Goal: Information Seeking & Learning: Learn about a topic

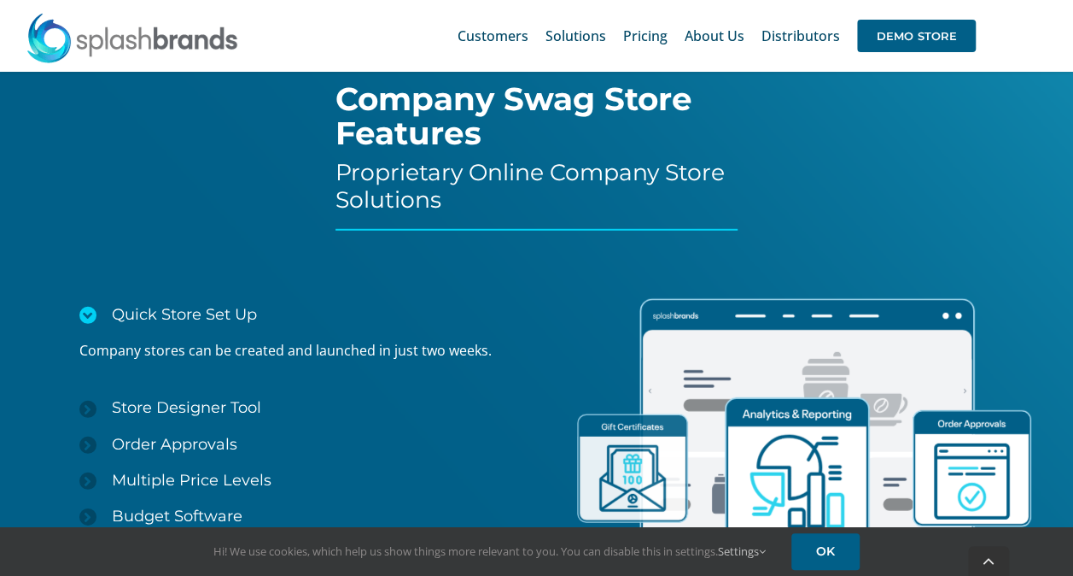
scroll to position [2319, 0]
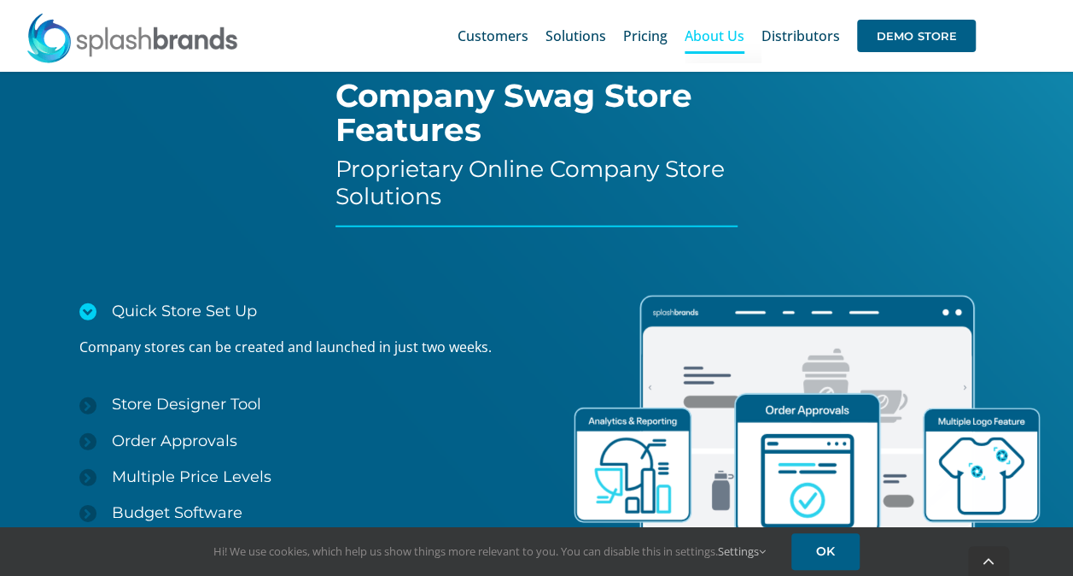
click at [716, 38] on span "About Us" at bounding box center [715, 36] width 60 height 14
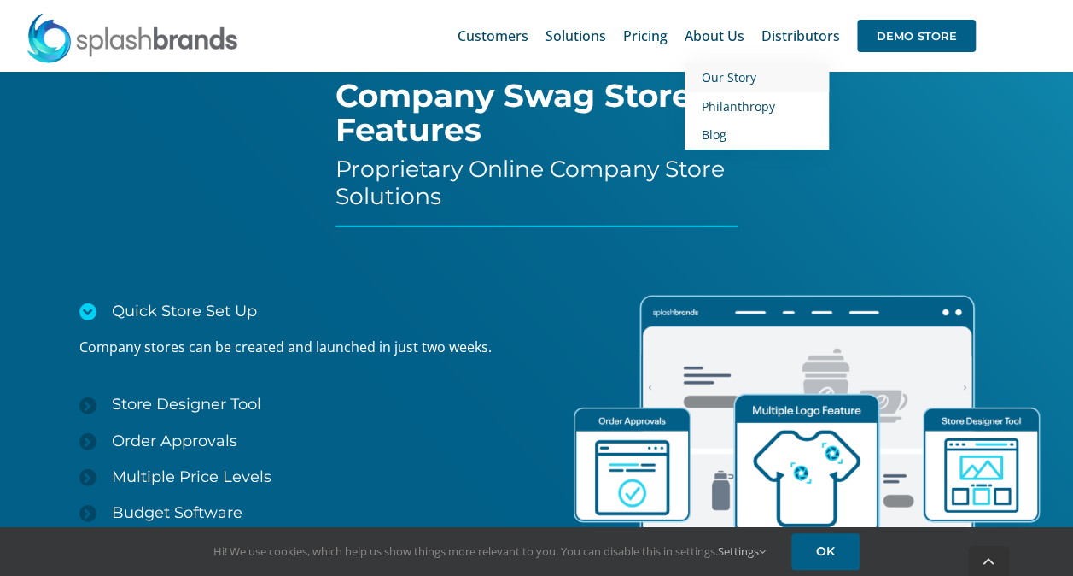
click at [774, 81] on link "Our Story" at bounding box center [757, 77] width 144 height 29
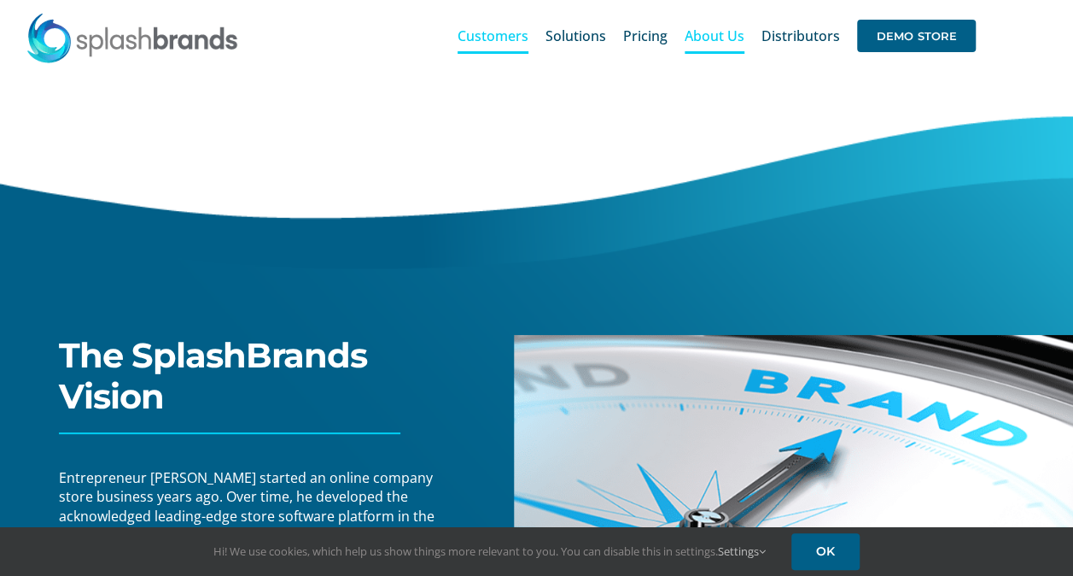
click at [510, 34] on span "Customers" at bounding box center [493, 36] width 71 height 14
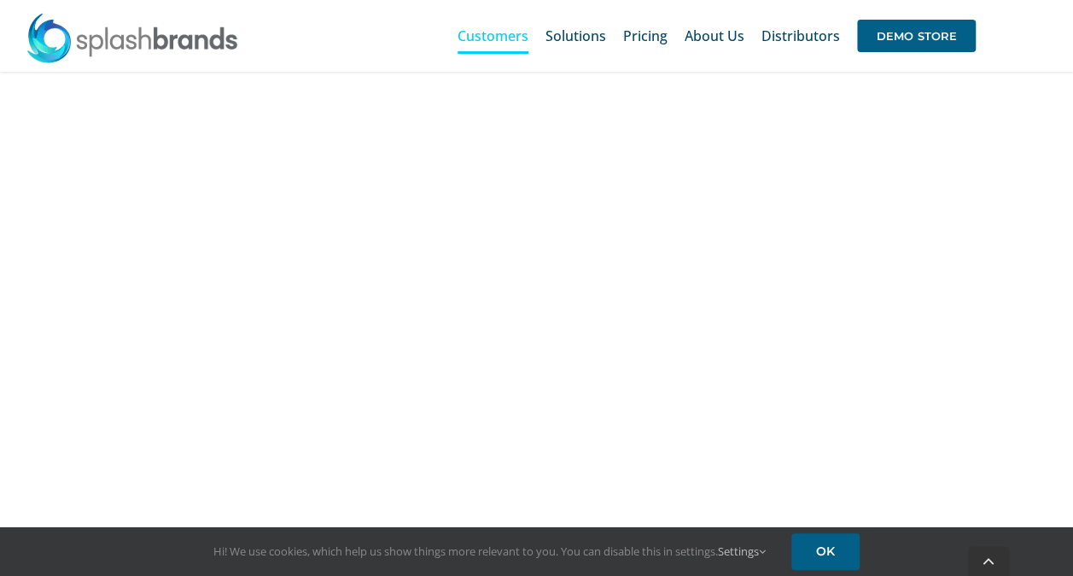
scroll to position [852, 0]
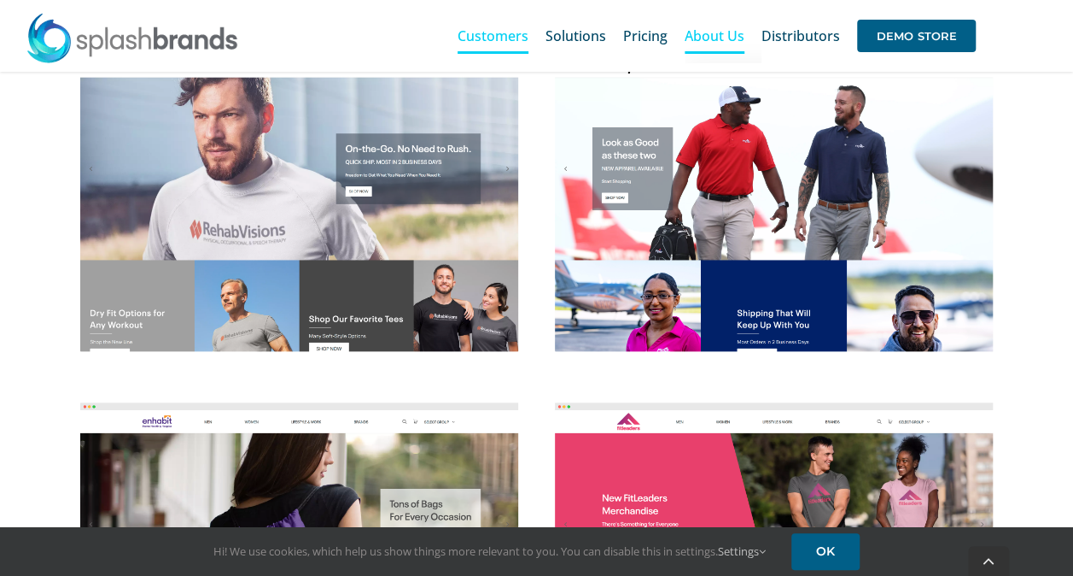
click at [736, 38] on span "About Us" at bounding box center [715, 36] width 60 height 14
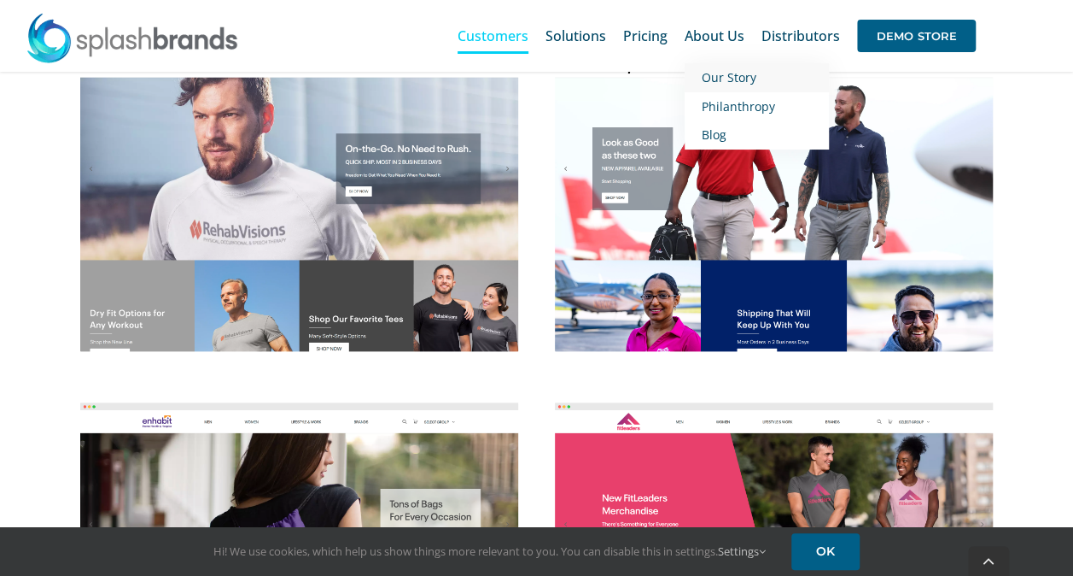
click at [751, 80] on span "Our Story" at bounding box center [729, 77] width 55 height 16
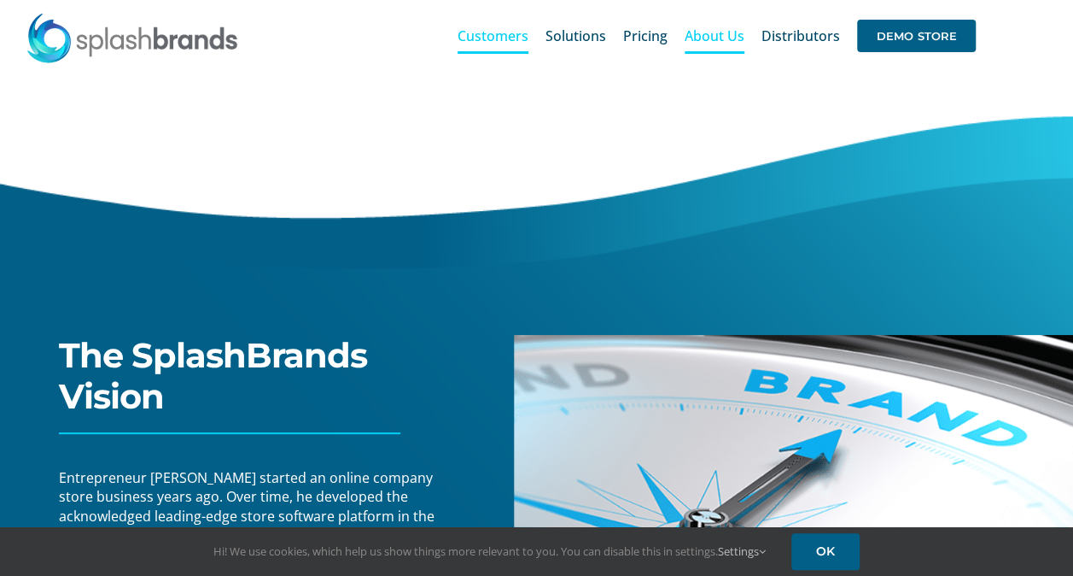
click at [505, 29] on span "Customers" at bounding box center [493, 36] width 71 height 14
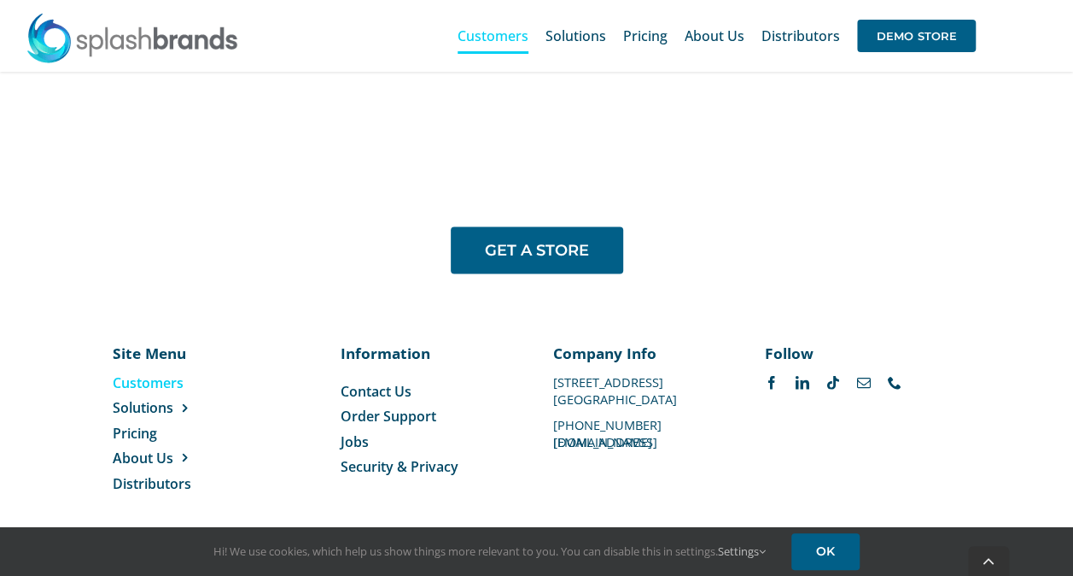
scroll to position [1375, 0]
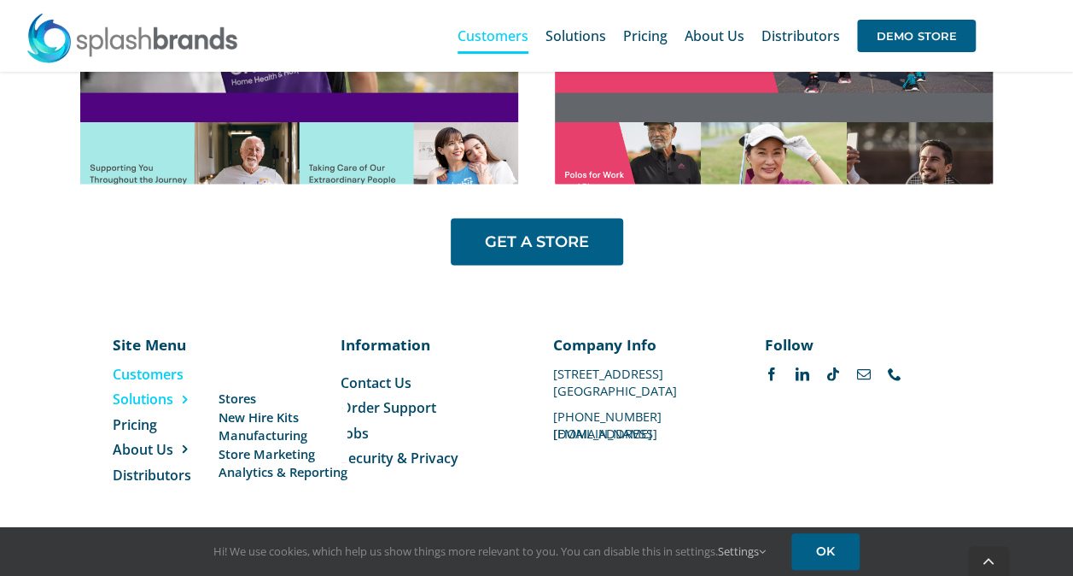
click at [175, 401] on span "Menu" at bounding box center [180, 399] width 15 height 14
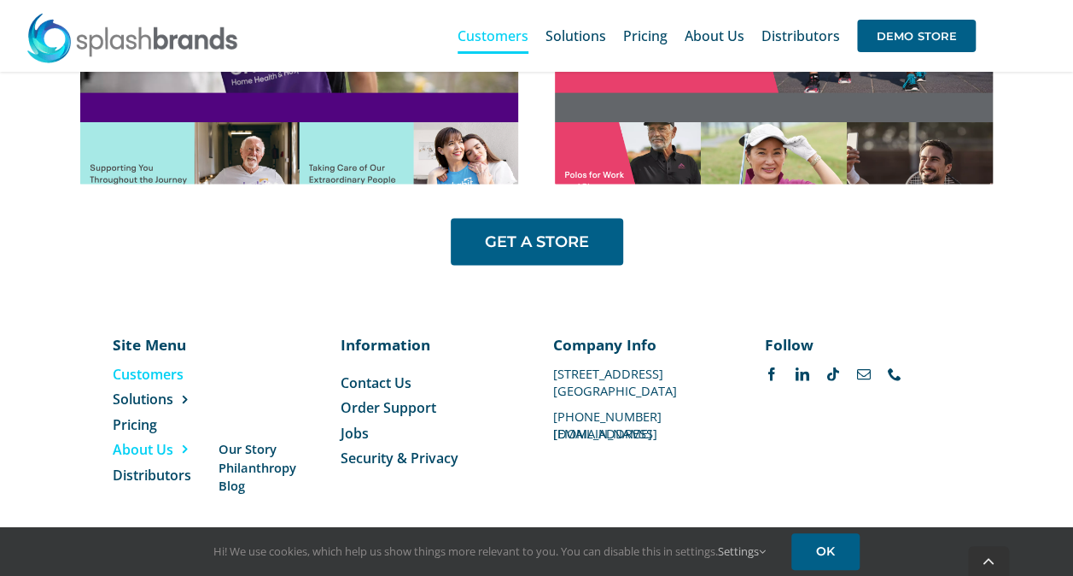
click at [171, 451] on span "About Us" at bounding box center [143, 448] width 61 height 19
click at [165, 429] on link "Pricing" at bounding box center [170, 423] width 114 height 19
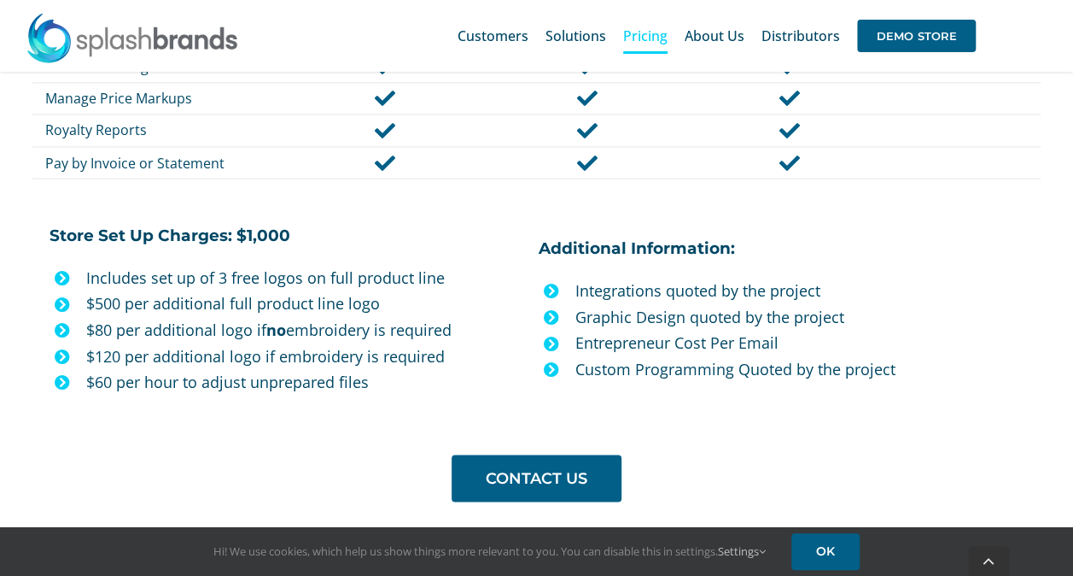
scroll to position [1454, 0]
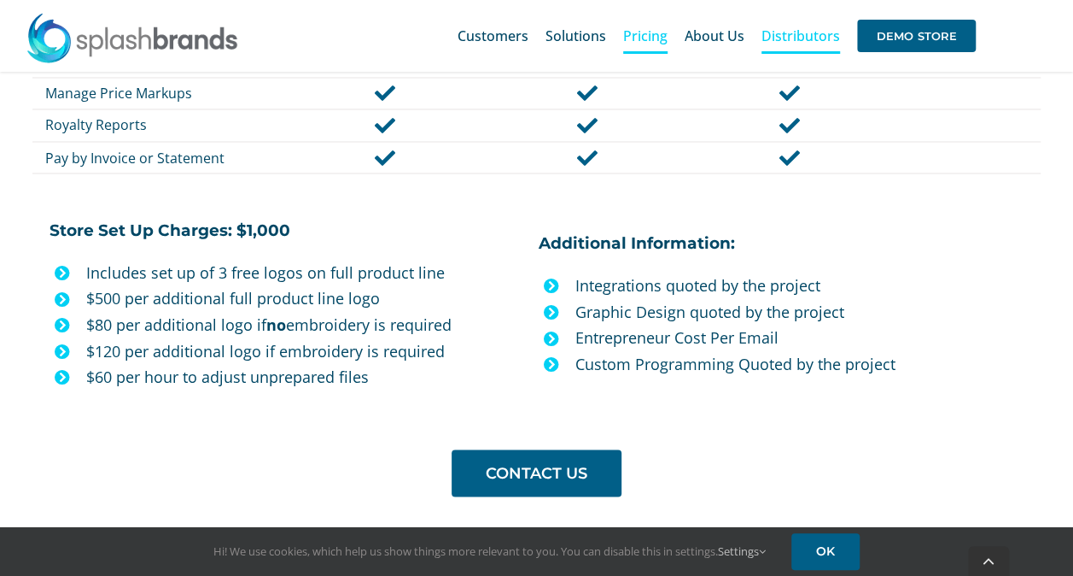
click at [815, 37] on span "Distributors" at bounding box center [801, 36] width 79 height 14
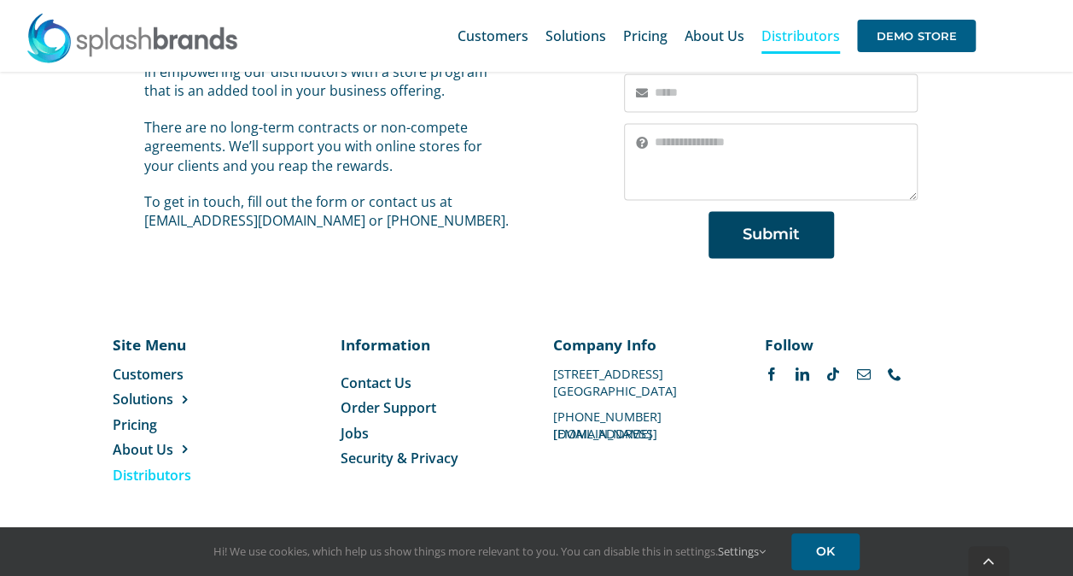
scroll to position [1356, 0]
